Goal: Find specific page/section: Find specific page/section

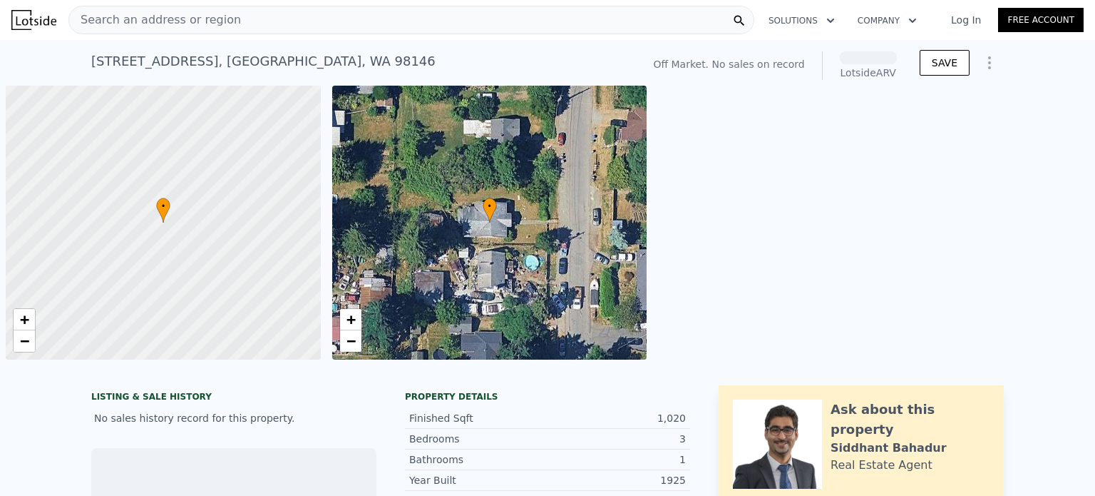
scroll to position [0, 6]
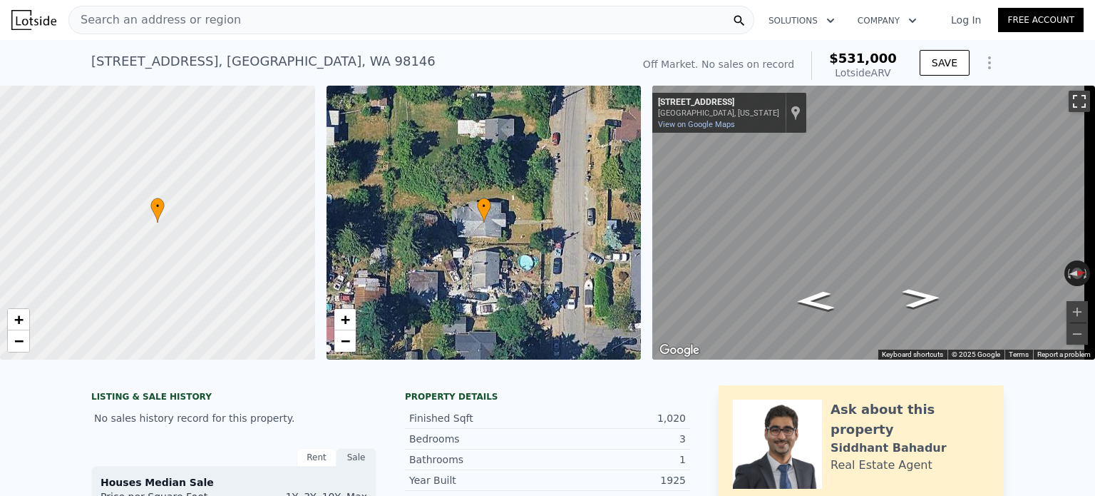
click at [1073, 96] on button "Toggle fullscreen view" at bounding box center [1079, 101] width 21 height 21
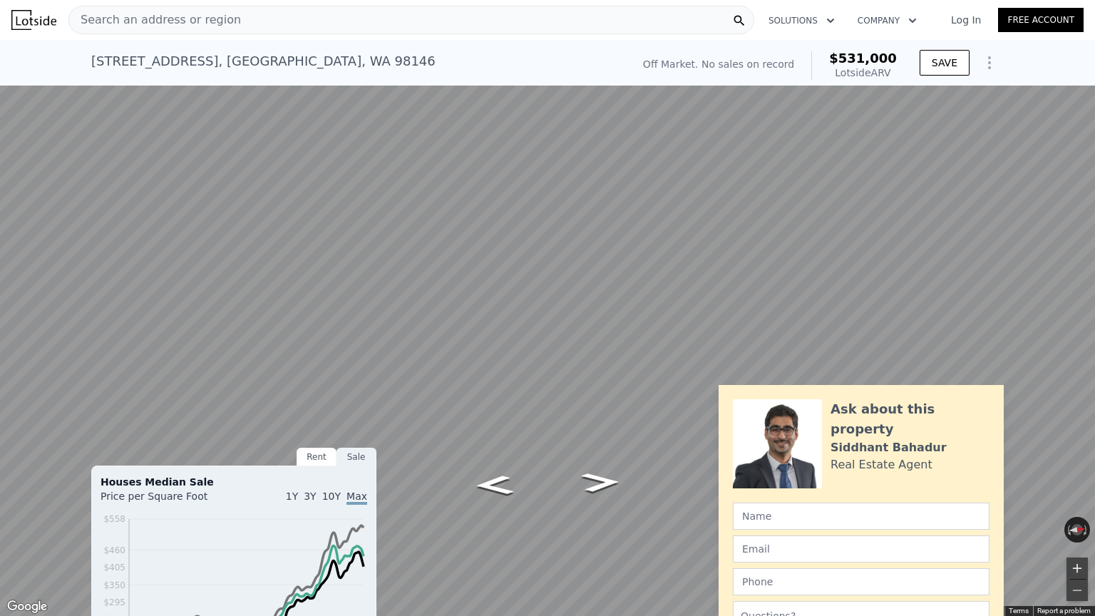
click at [1072, 495] on button "Zoom in" at bounding box center [1077, 568] width 21 height 21
click at [1076, 495] on button "Zoom out" at bounding box center [1077, 590] width 21 height 21
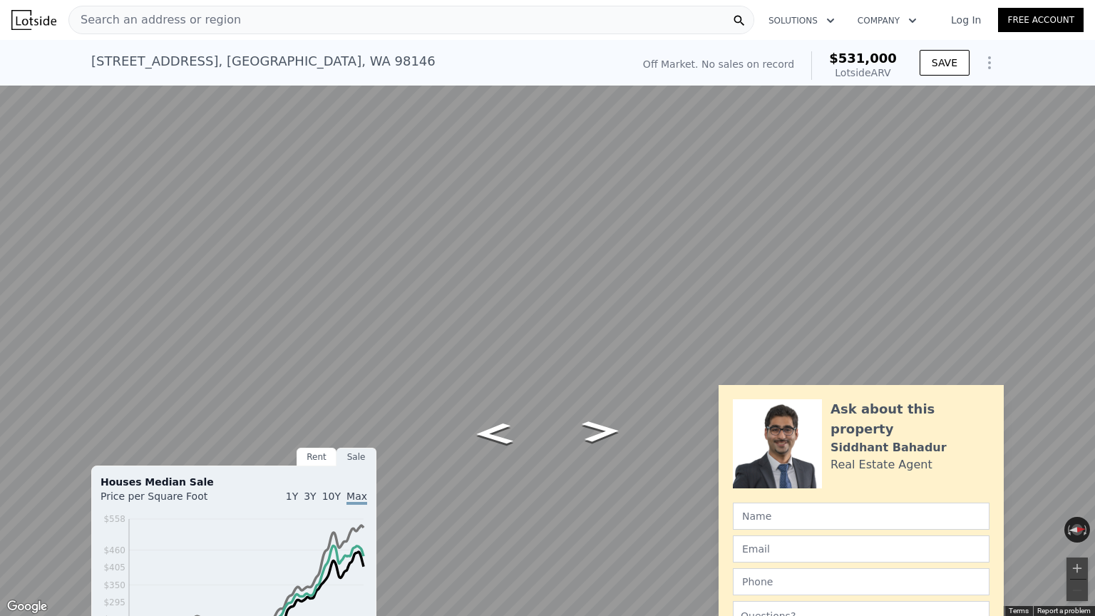
click at [1079, 18] on button "Toggle fullscreen view" at bounding box center [1079, 15] width 21 height 21
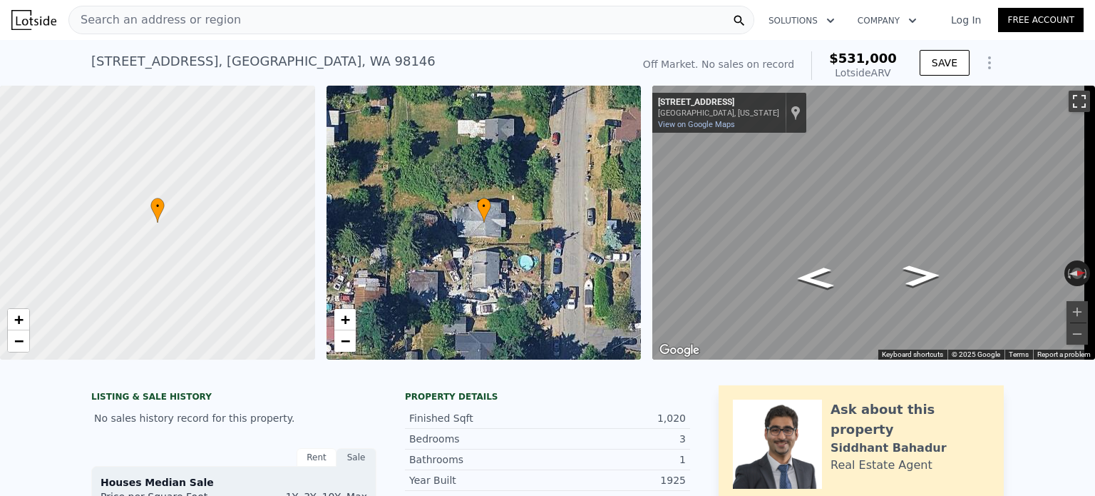
click at [1069, 96] on button "Toggle fullscreen view" at bounding box center [1079, 101] width 21 height 21
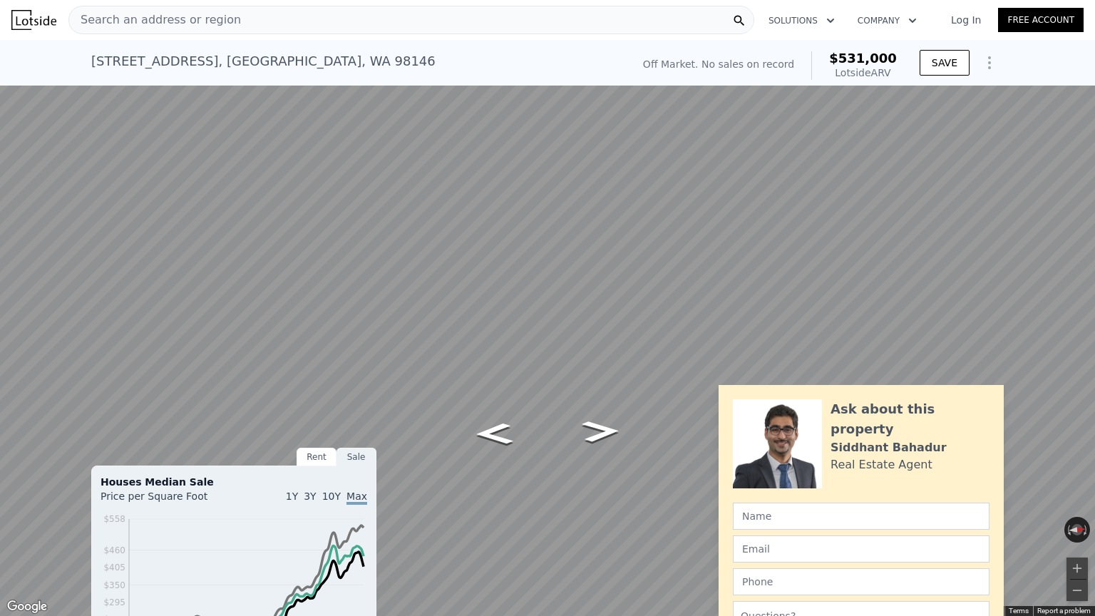
click at [1084, 7] on button "Toggle fullscreen view" at bounding box center [1079, 15] width 21 height 21
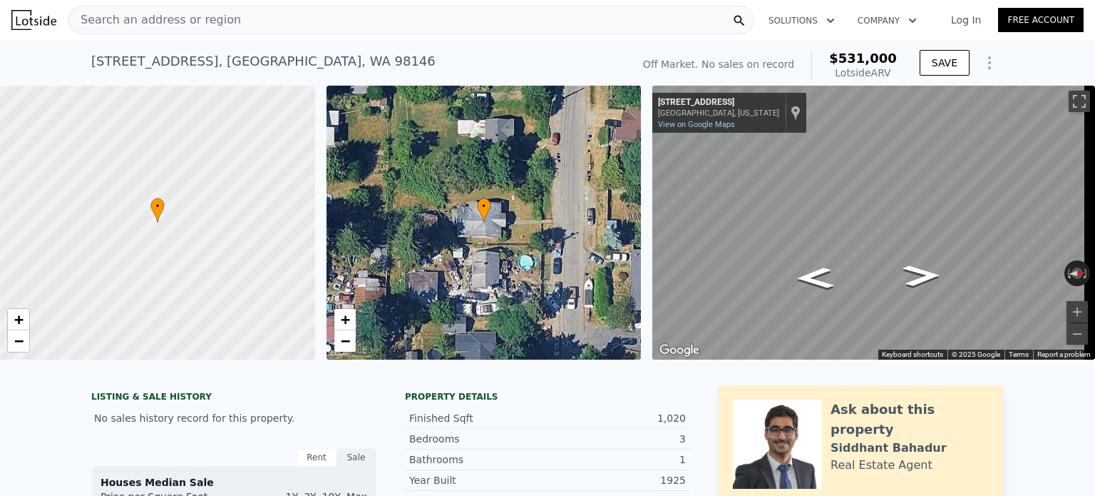
drag, startPoint x: 351, startPoint y: 55, endPoint x: 158, endPoint y: 58, distance: 192.5
click at [158, 58] on div "[STREET_ADDRESS] No sales on record (~ARV $531k )" at bounding box center [358, 66] width 535 height 40
click at [98, 59] on div "[STREET_ADDRESS]" at bounding box center [263, 61] width 344 height 20
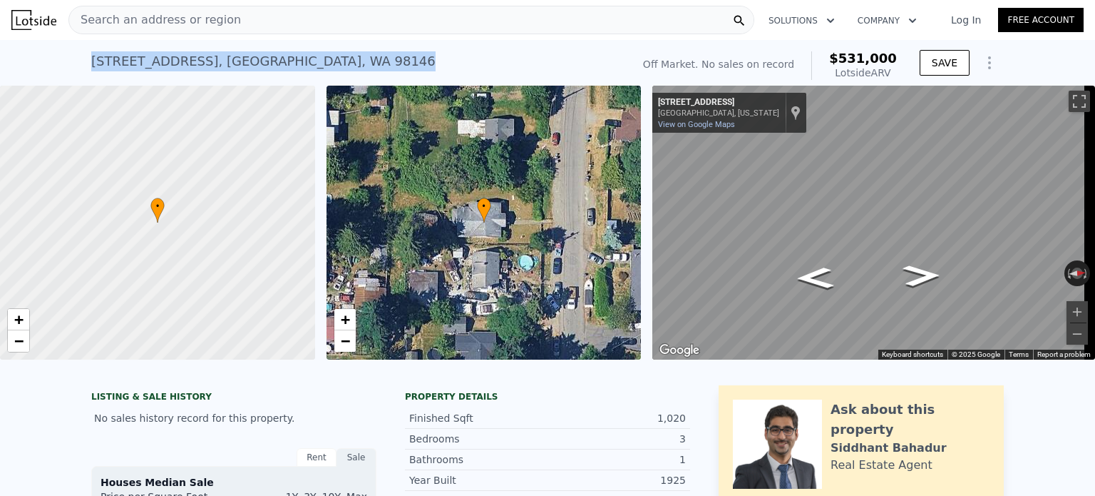
drag, startPoint x: 86, startPoint y: 59, endPoint x: 354, endPoint y: 70, distance: 268.3
click at [354, 70] on div "[STREET_ADDRESS] No sales on record (~ARV $531k )" at bounding box center [358, 66] width 535 height 40
copy div "[STREET_ADDRESS]"
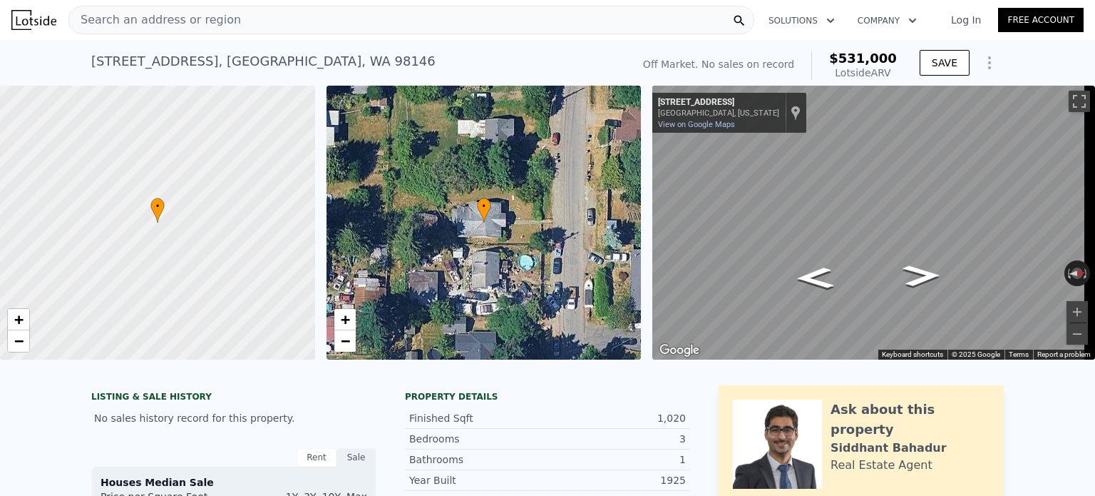
click at [439, 23] on div "Search an address or region" at bounding box center [411, 20] width 686 height 29
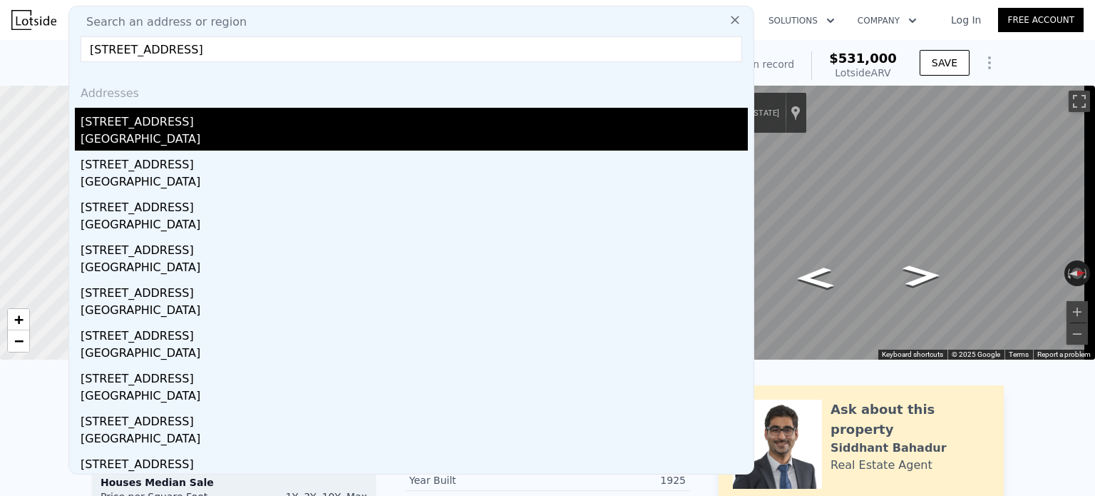
type input "[STREET_ADDRESS]"
click at [152, 141] on div "[GEOGRAPHIC_DATA]" at bounding box center [414, 140] width 667 height 20
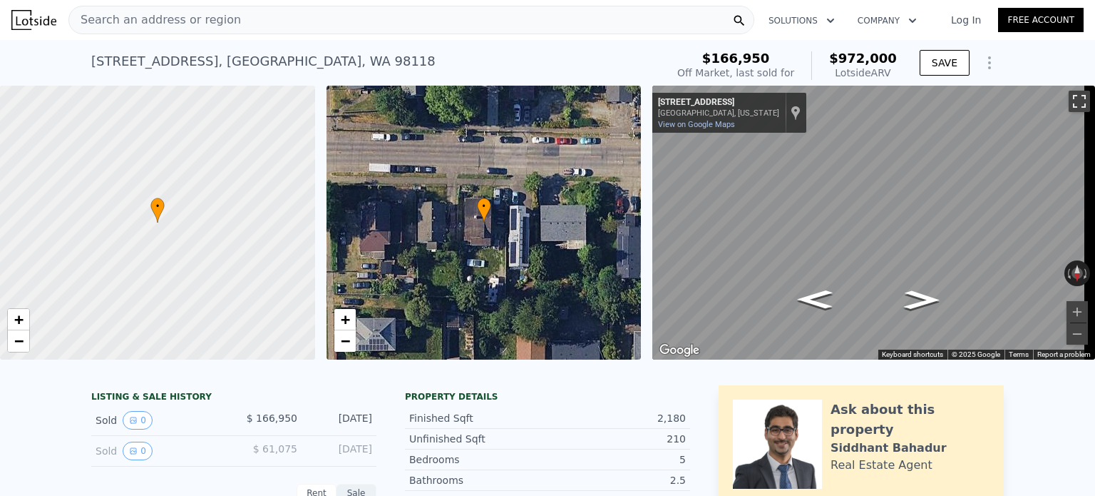
click at [1069, 100] on button "Toggle fullscreen view" at bounding box center [1079, 101] width 21 height 21
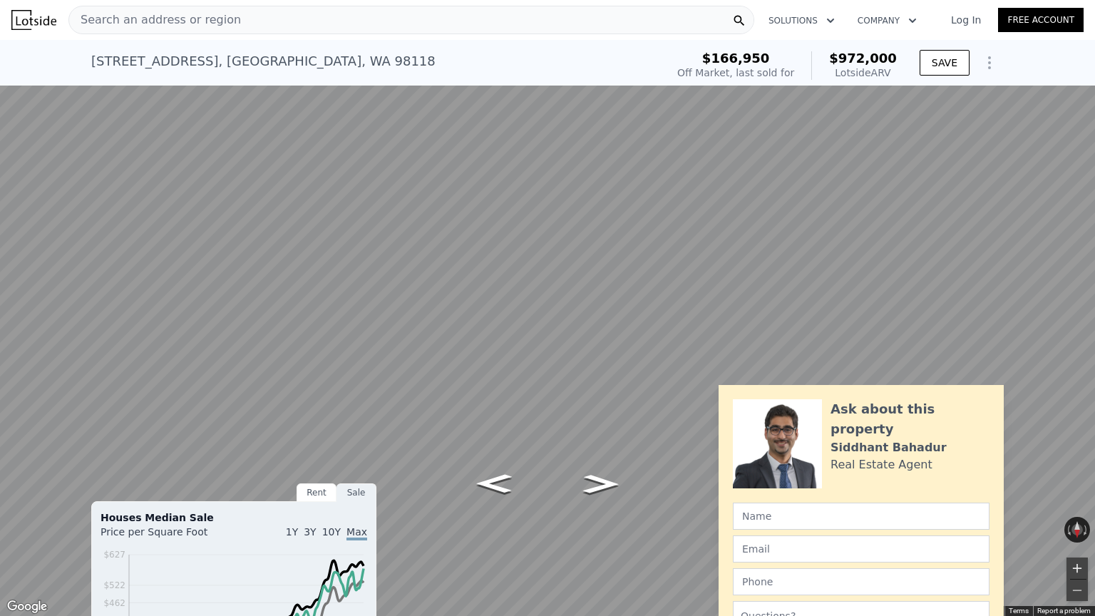
click at [1078, 495] on button "Zoom in" at bounding box center [1077, 568] width 21 height 21
click at [1081, 17] on button "Toggle fullscreen view" at bounding box center [1079, 15] width 21 height 21
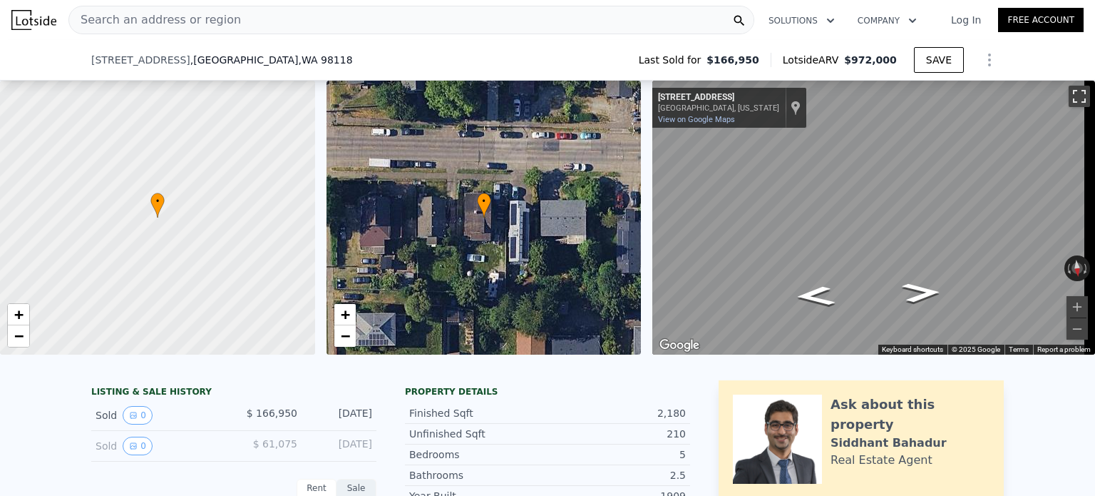
scroll to position [462, 0]
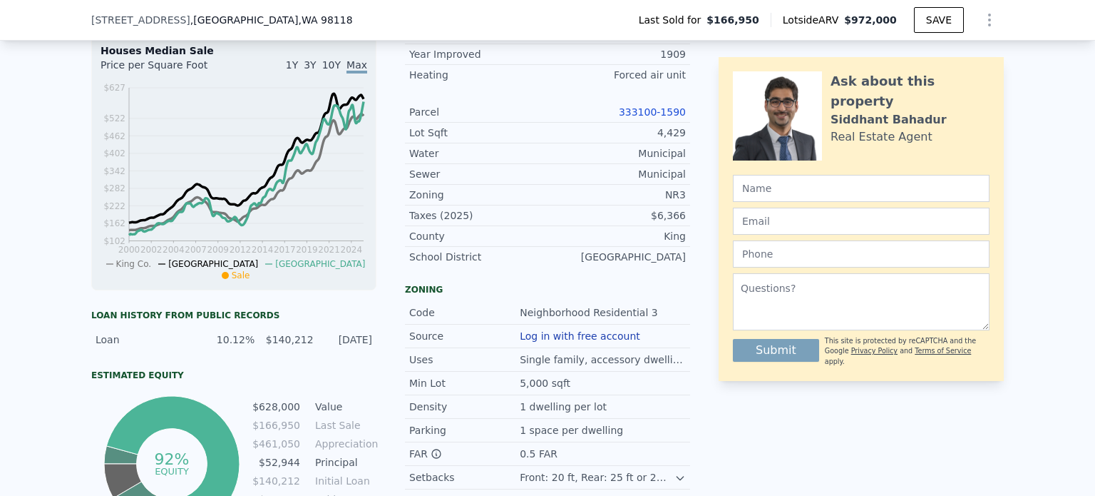
click at [645, 118] on link "333100-1590" at bounding box center [652, 111] width 67 height 11
